Goal: Navigation & Orientation: Find specific page/section

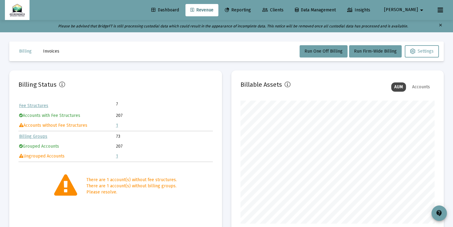
click at [117, 126] on link "1" at bounding box center [117, 125] width 2 height 5
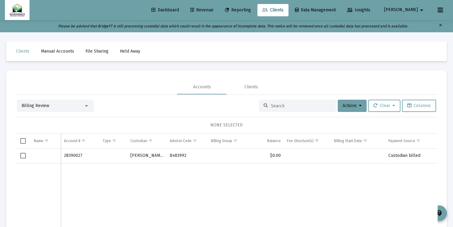
click at [86, 166] on td "Data grid" at bounding box center [80, 202] width 39 height 78
click at [72, 154] on td "28390027" at bounding box center [80, 156] width 39 height 15
click at [22, 156] on span "Select row" at bounding box center [23, 156] width 6 height 6
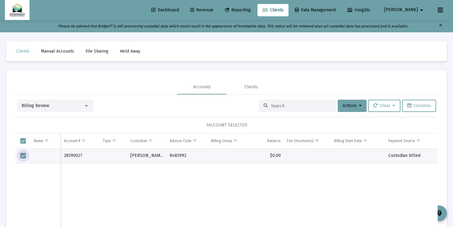
click at [21, 157] on span "Select row" at bounding box center [23, 156] width 6 height 6
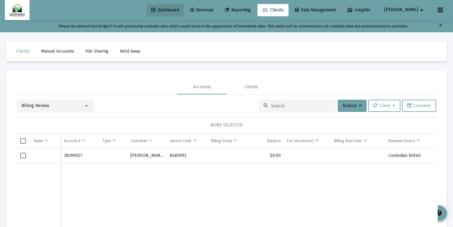
click at [179, 10] on span "Dashboard" at bounding box center [165, 9] width 28 height 5
